Goal: Transaction & Acquisition: Purchase product/service

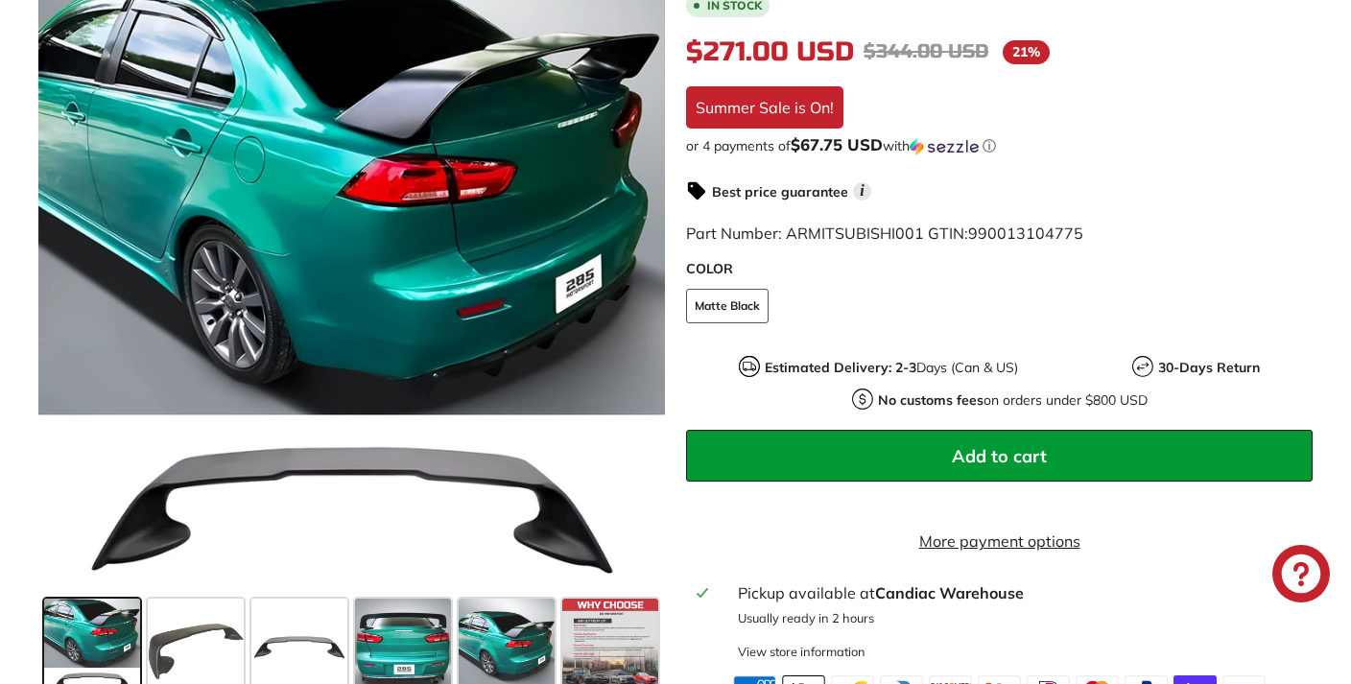
scroll to position [502, 0]
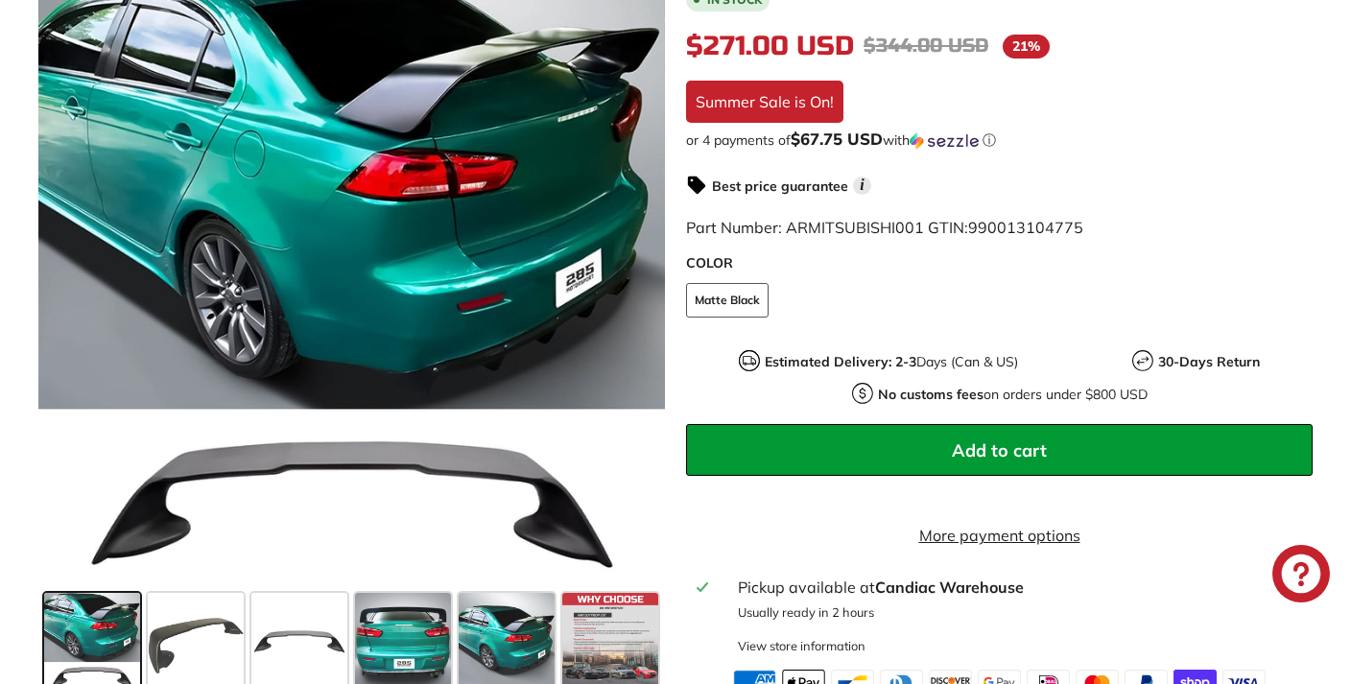
click at [949, 424] on button "Add to cart" at bounding box center [999, 450] width 627 height 52
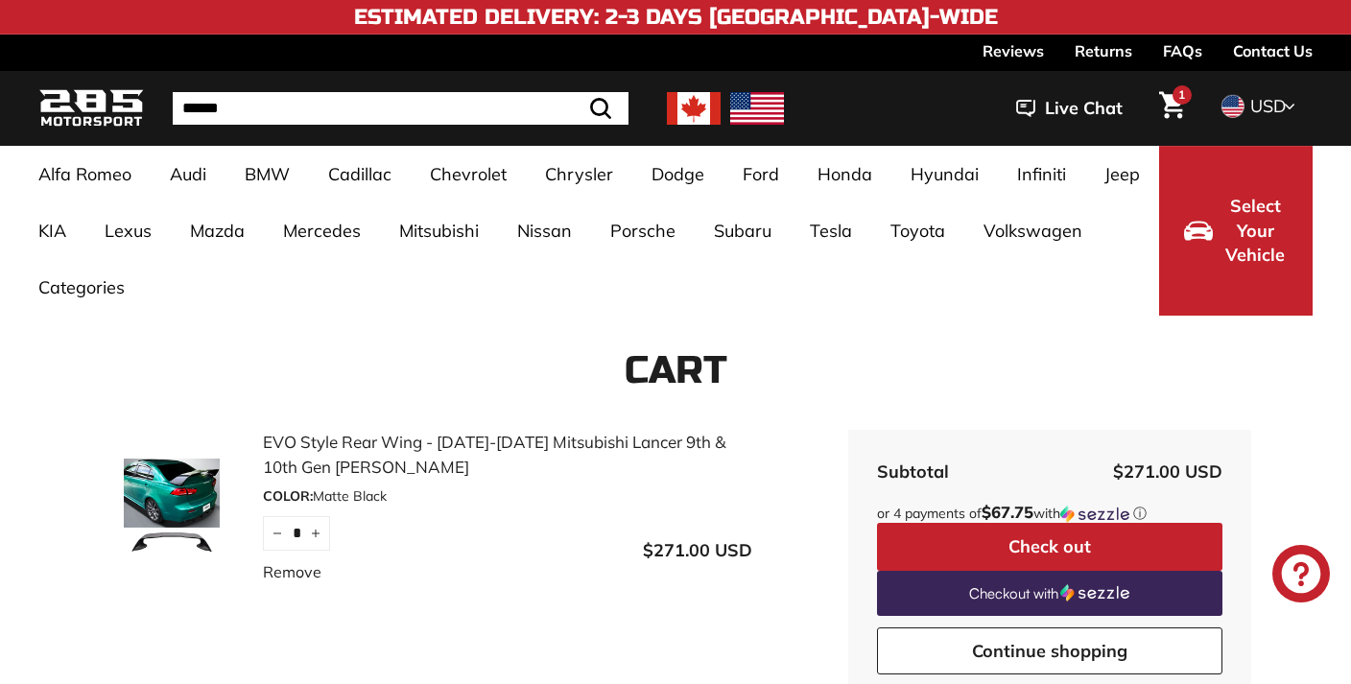
click at [976, 537] on button "Check out" at bounding box center [1049, 547] width 345 height 48
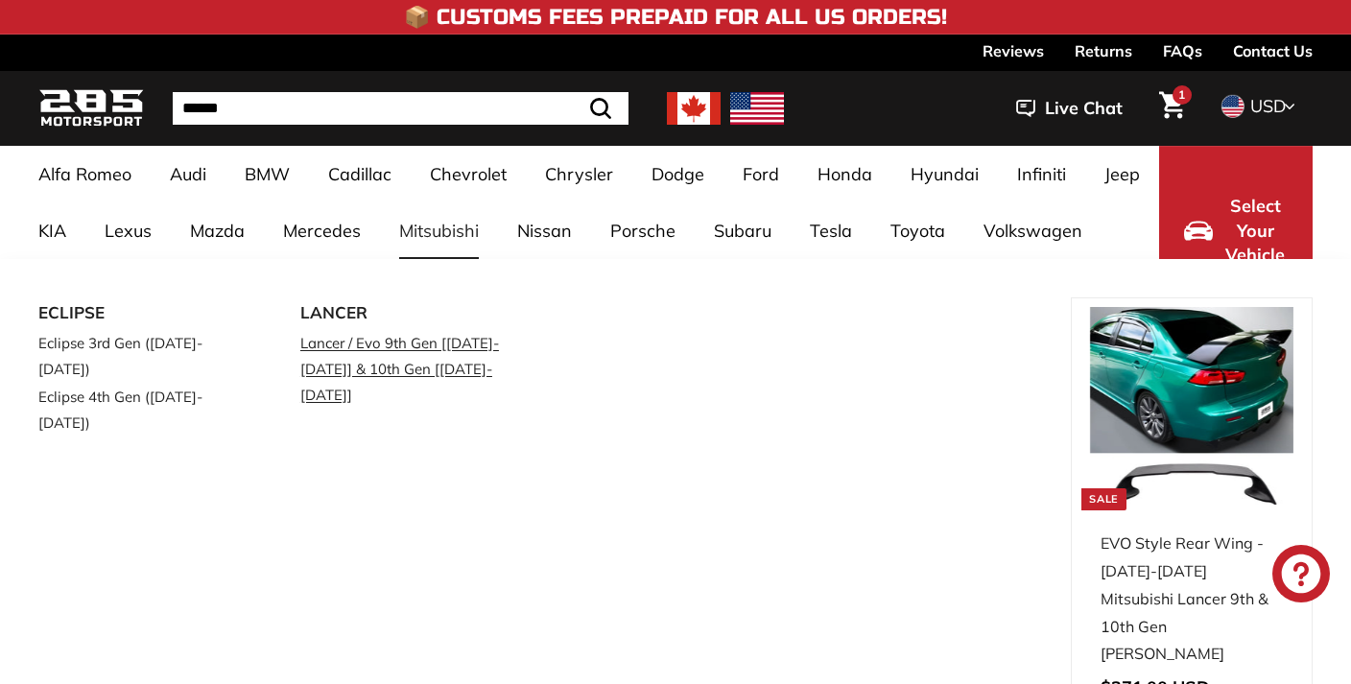
click at [361, 354] on link "Lancer / Evo 9th Gen [[DATE]-[DATE]] & 10th Gen [[DATE]-[DATE]]" at bounding box center [404, 369] width 208 height 80
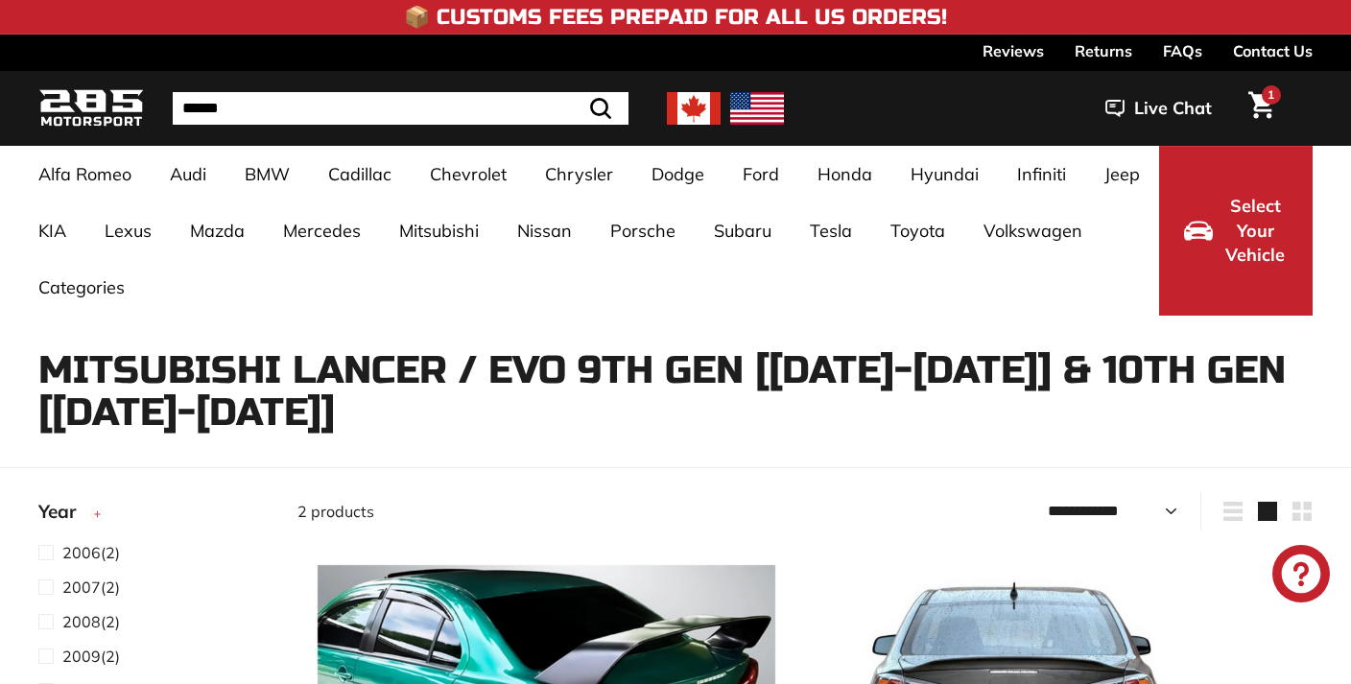
select select "**********"
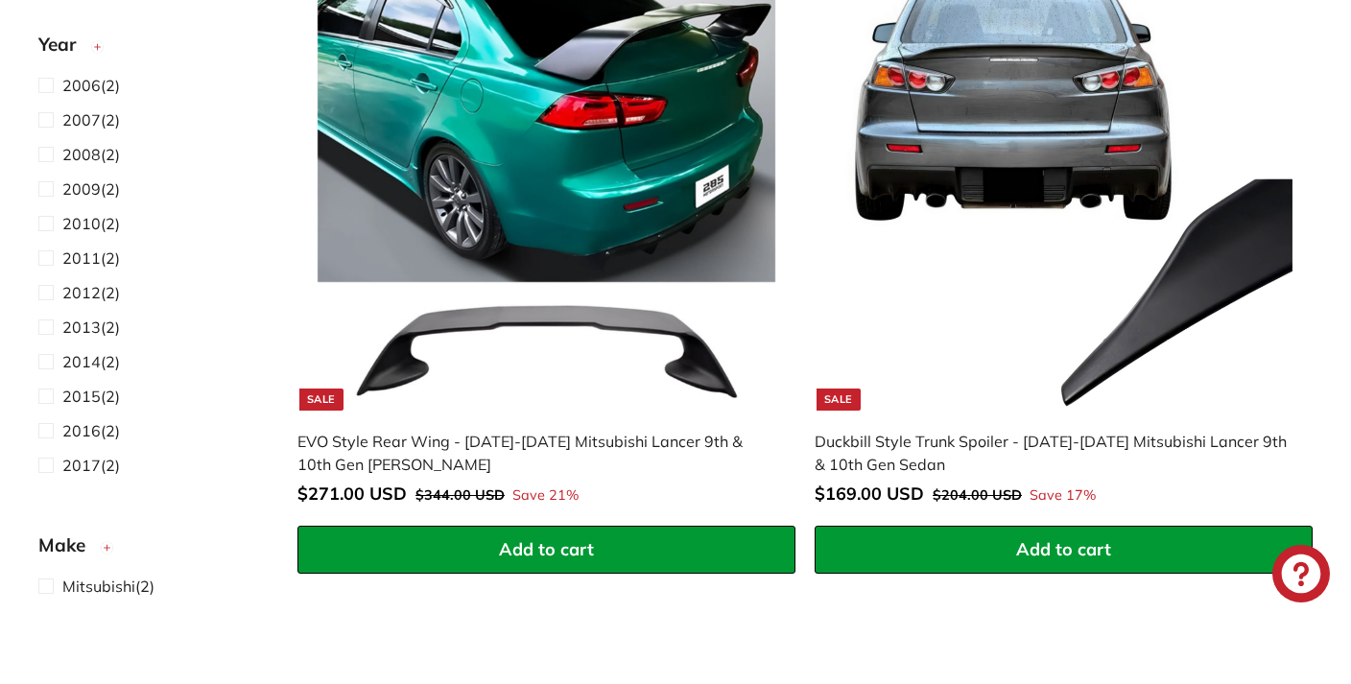
scroll to position [592, 0]
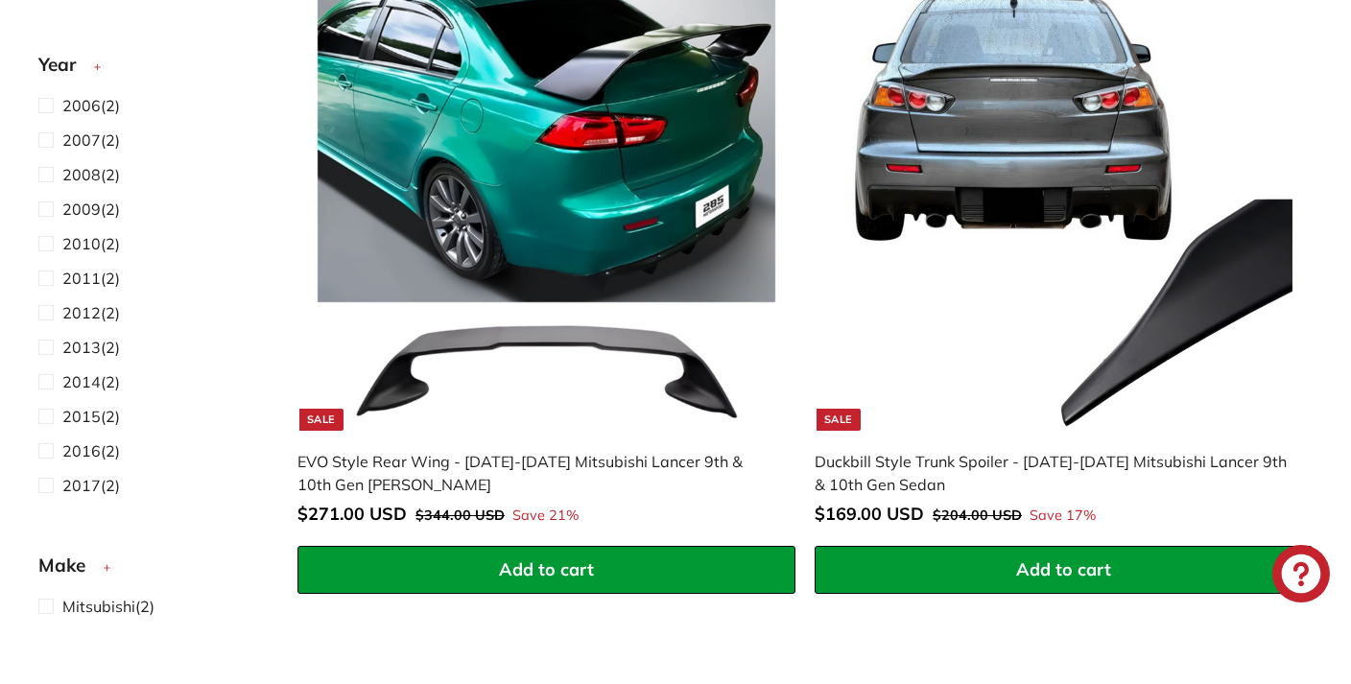
click at [416, 461] on div "EVO Style Rear Wing - [DATE]-[DATE] Mitsubishi Lancer 9th & 10th Gen [PERSON_NA…" at bounding box center [536, 473] width 479 height 46
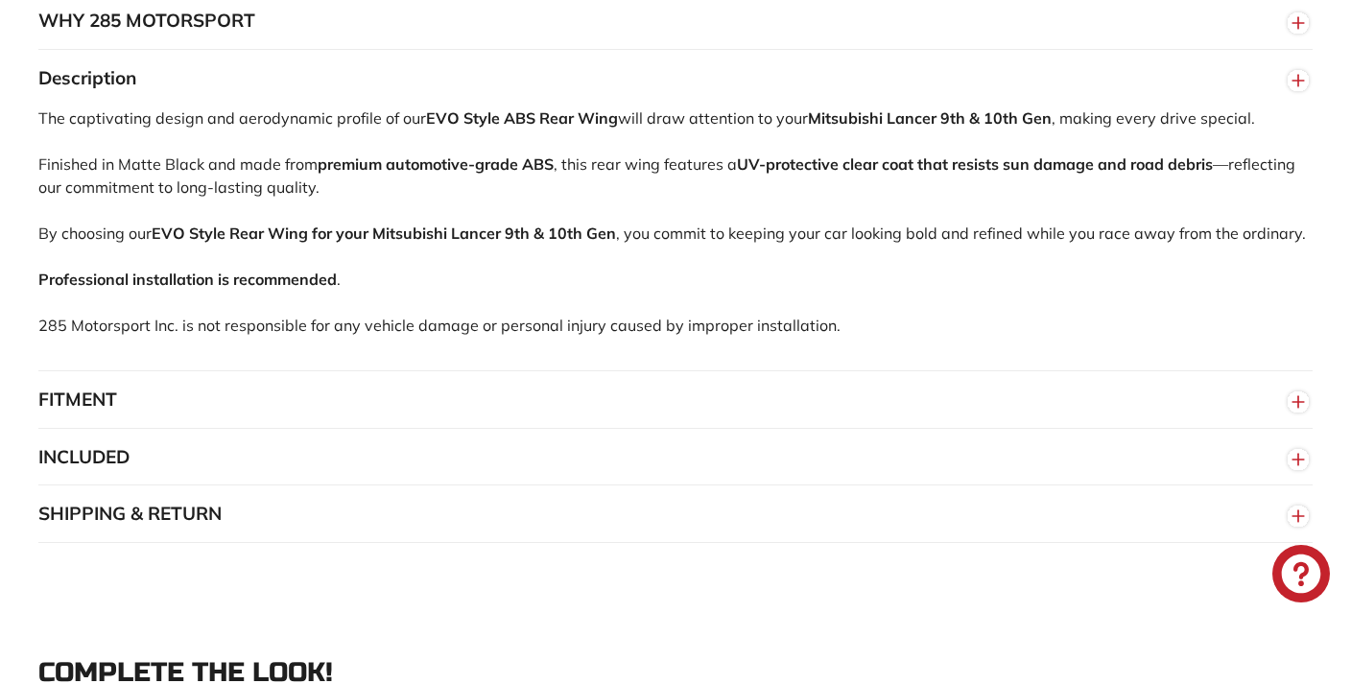
scroll to position [1309, 0]
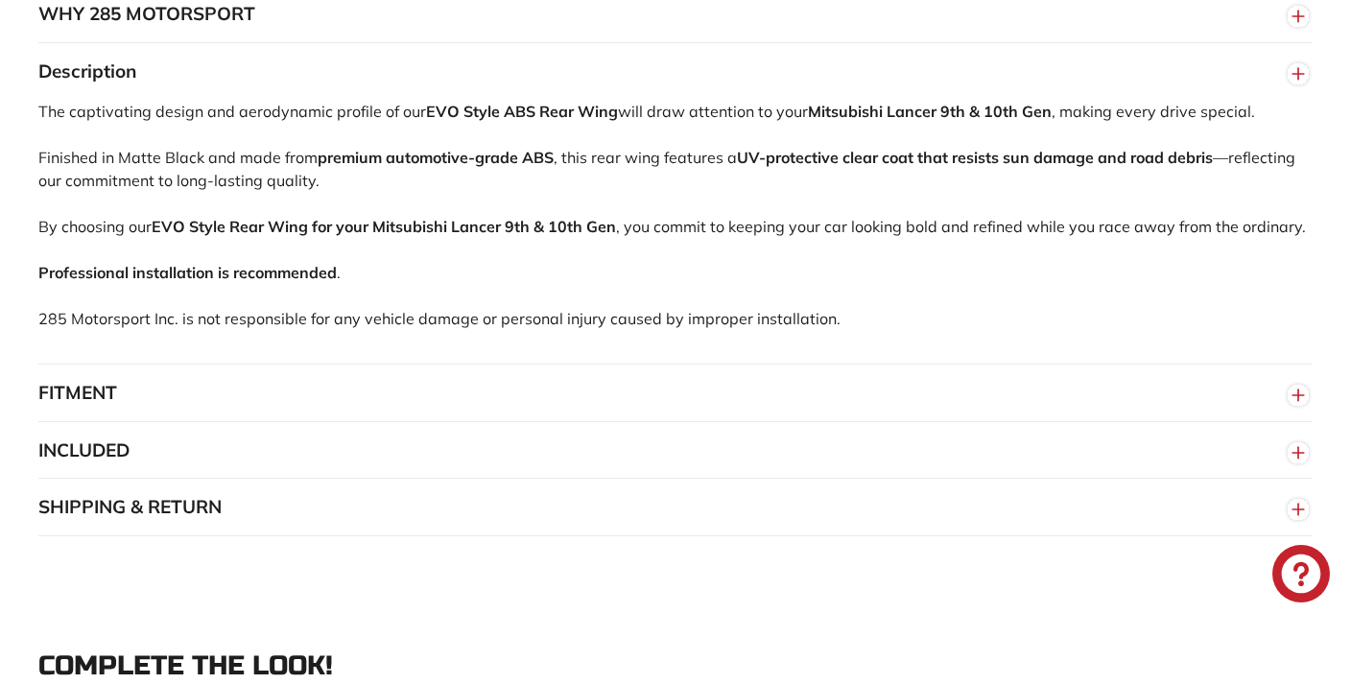
click at [400, 493] on button "SHIPPING & RETURN" at bounding box center [675, 508] width 1274 height 58
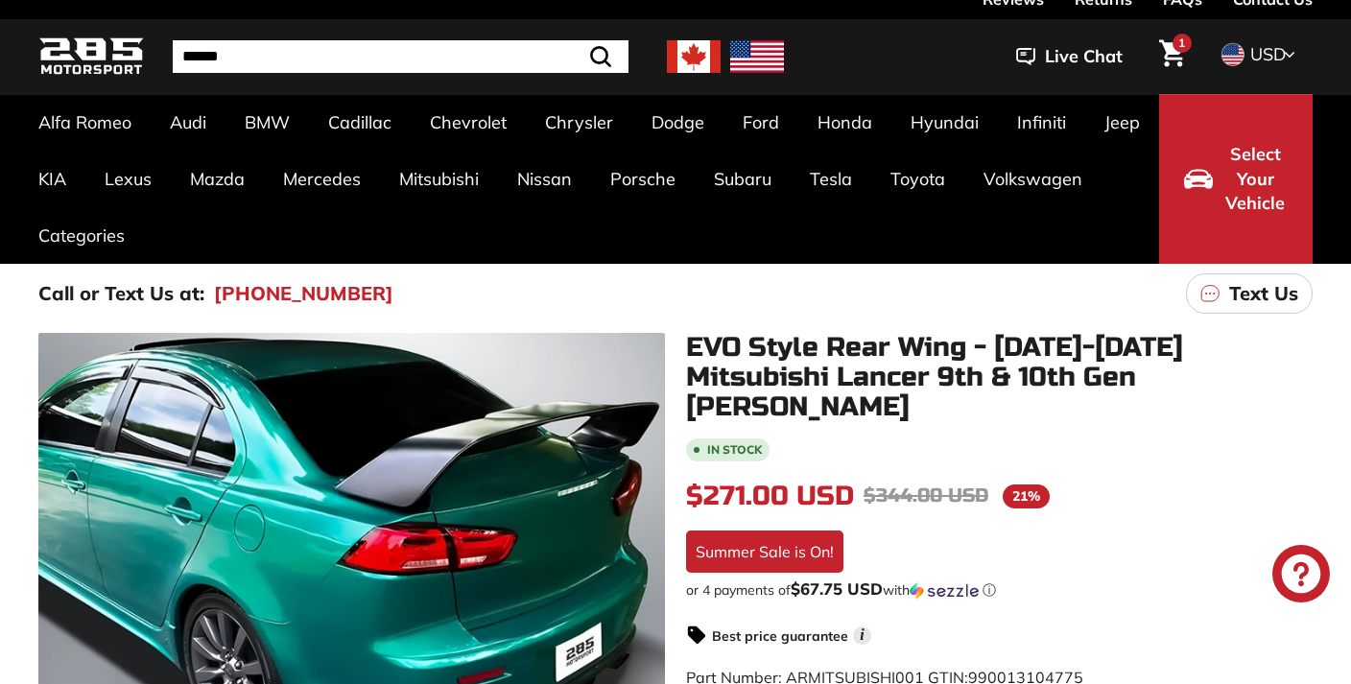
scroll to position [0, 0]
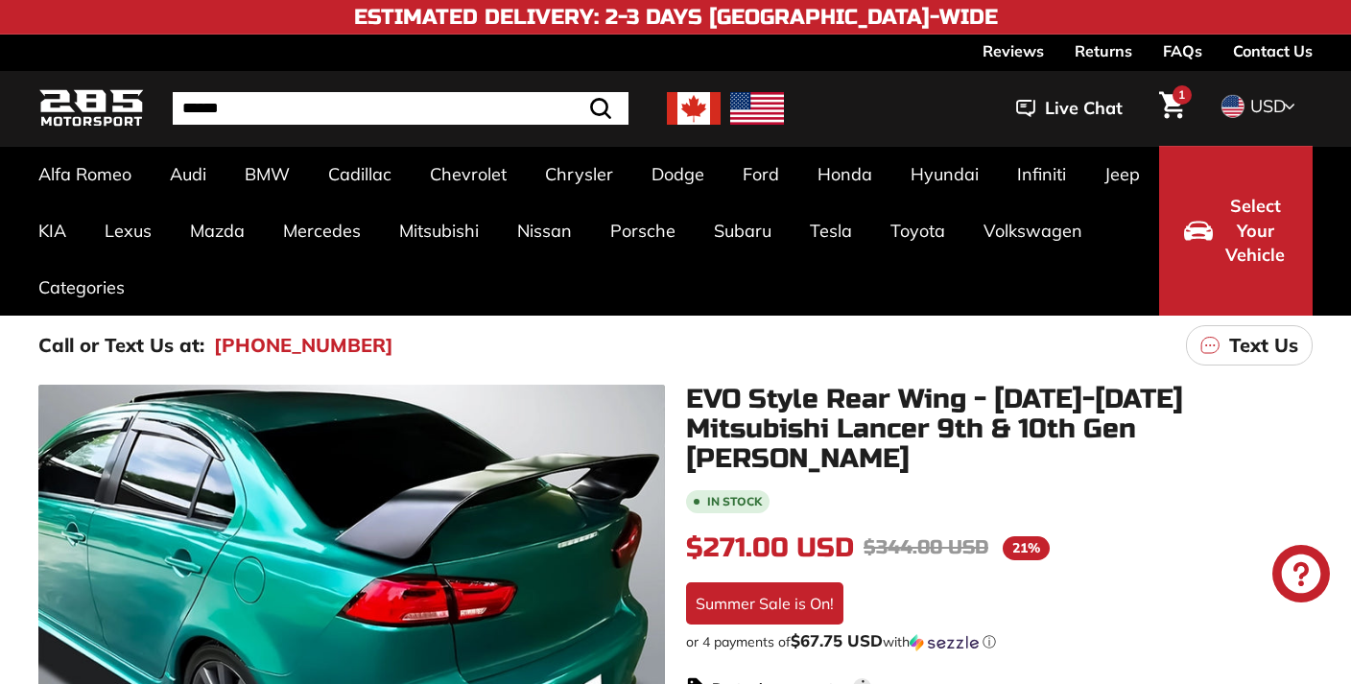
click at [1177, 105] on icon "Cart" at bounding box center [1172, 105] width 26 height 27
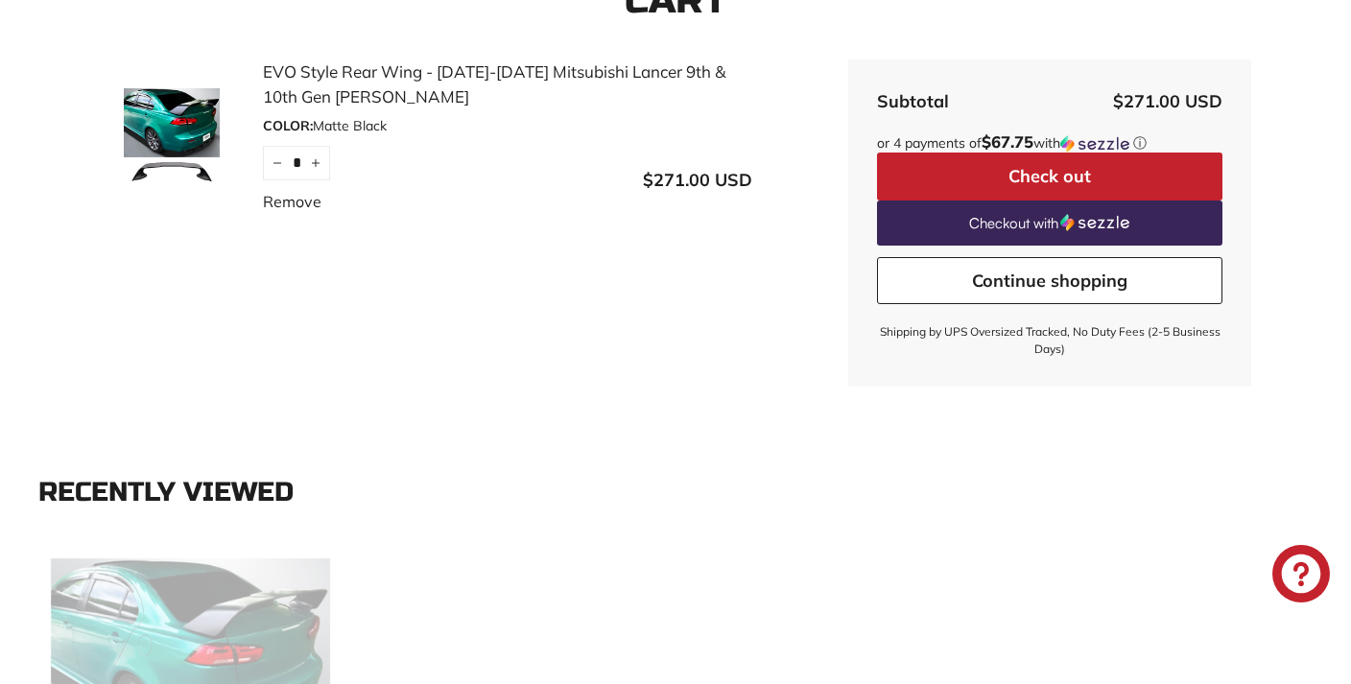
scroll to position [396, 0]
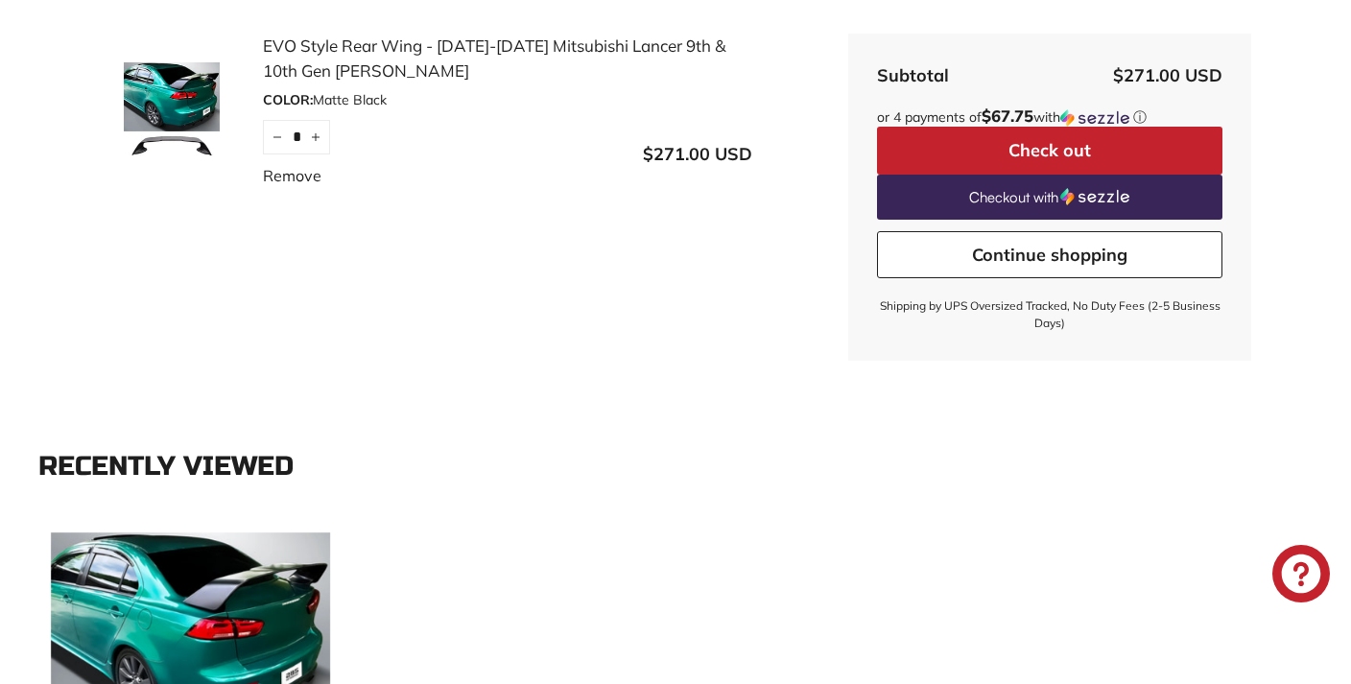
click at [1045, 149] on button "Check out" at bounding box center [1049, 151] width 345 height 48
